Goal: Information Seeking & Learning: Learn about a topic

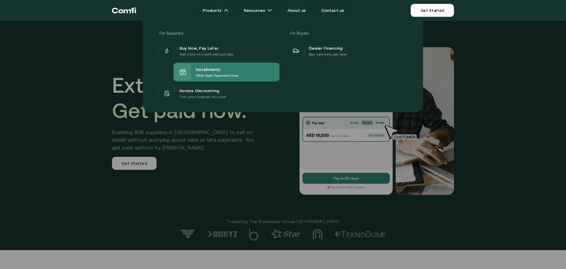
click at [209, 73] on p "Offer Split Payments Now" at bounding box center [217, 76] width 42 height 6
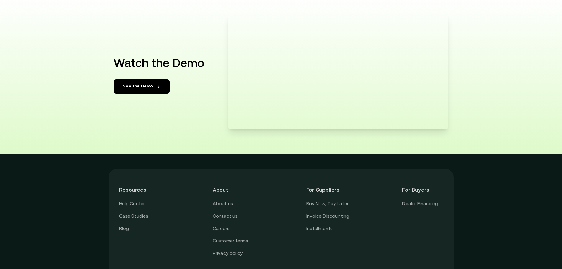
scroll to position [1066, 0]
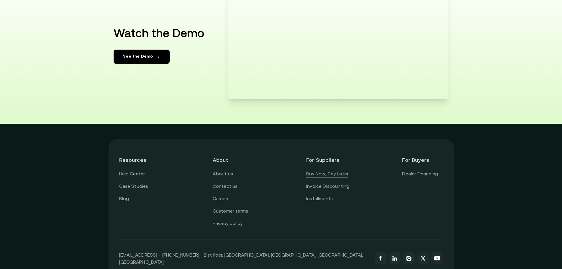
click at [331, 176] on link "Buy Now, Pay Later" at bounding box center [327, 174] width 42 height 8
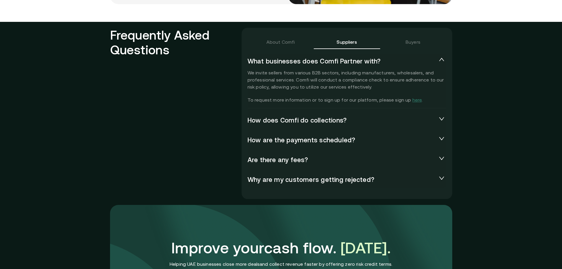
scroll to position [1270, 0]
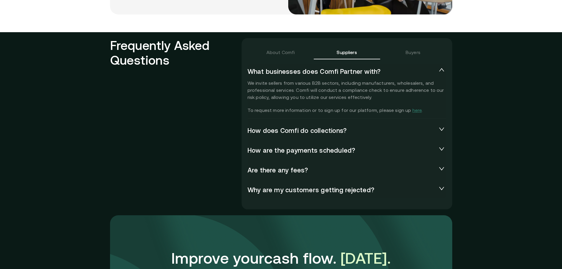
click at [337, 127] on span "How does Comfi do collections?" at bounding box center [341, 131] width 189 height 8
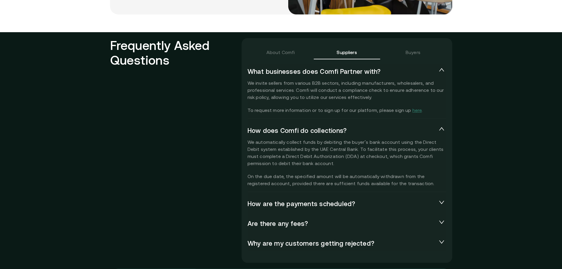
click at [345, 131] on span "How does Comfi do collections?" at bounding box center [341, 131] width 189 height 8
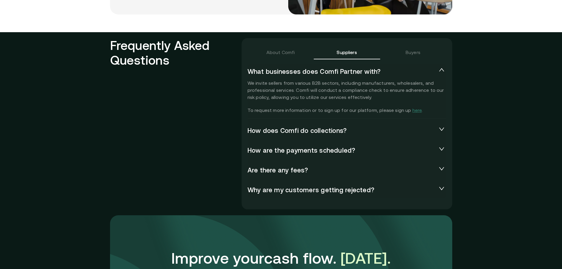
click at [325, 154] on span "How are the payments scheduled?" at bounding box center [341, 150] width 189 height 8
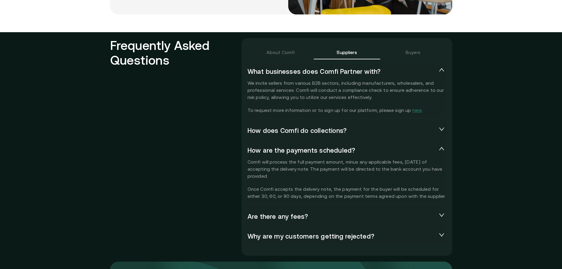
click at [335, 150] on span "How are the payments scheduled?" at bounding box center [341, 150] width 189 height 8
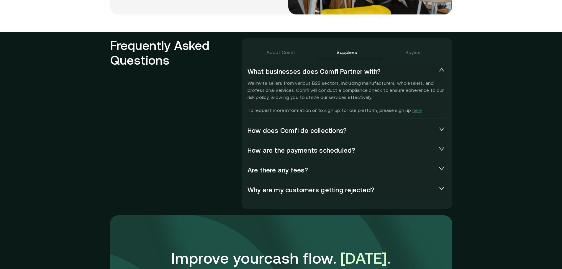
click at [317, 175] on div "Are there any fees?" at bounding box center [346, 170] width 199 height 15
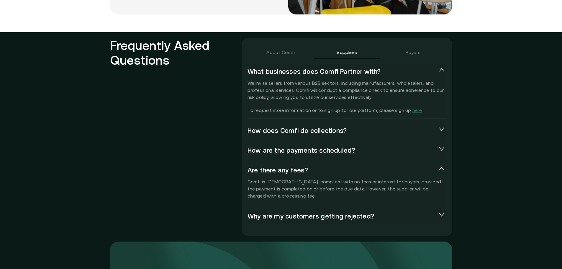
click at [319, 214] on span "Why are my customers getting rejected?" at bounding box center [341, 216] width 189 height 8
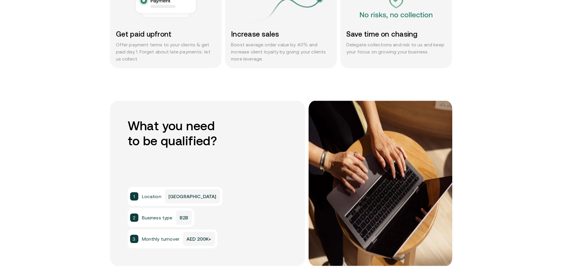
scroll to position [0, 0]
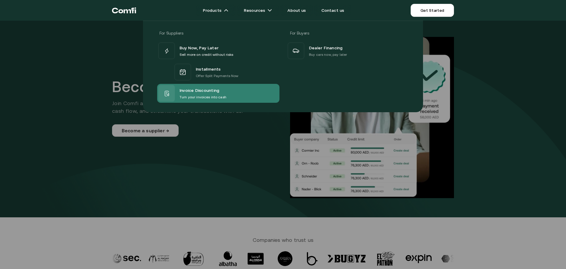
click at [202, 96] on p "Turn your invoices into cash" at bounding box center [203, 97] width 47 height 6
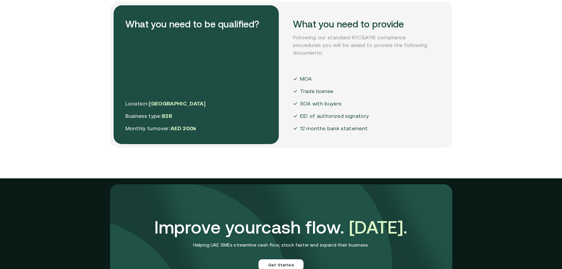
scroll to position [1423, 0]
